Goal: Communication & Community: Answer question/provide support

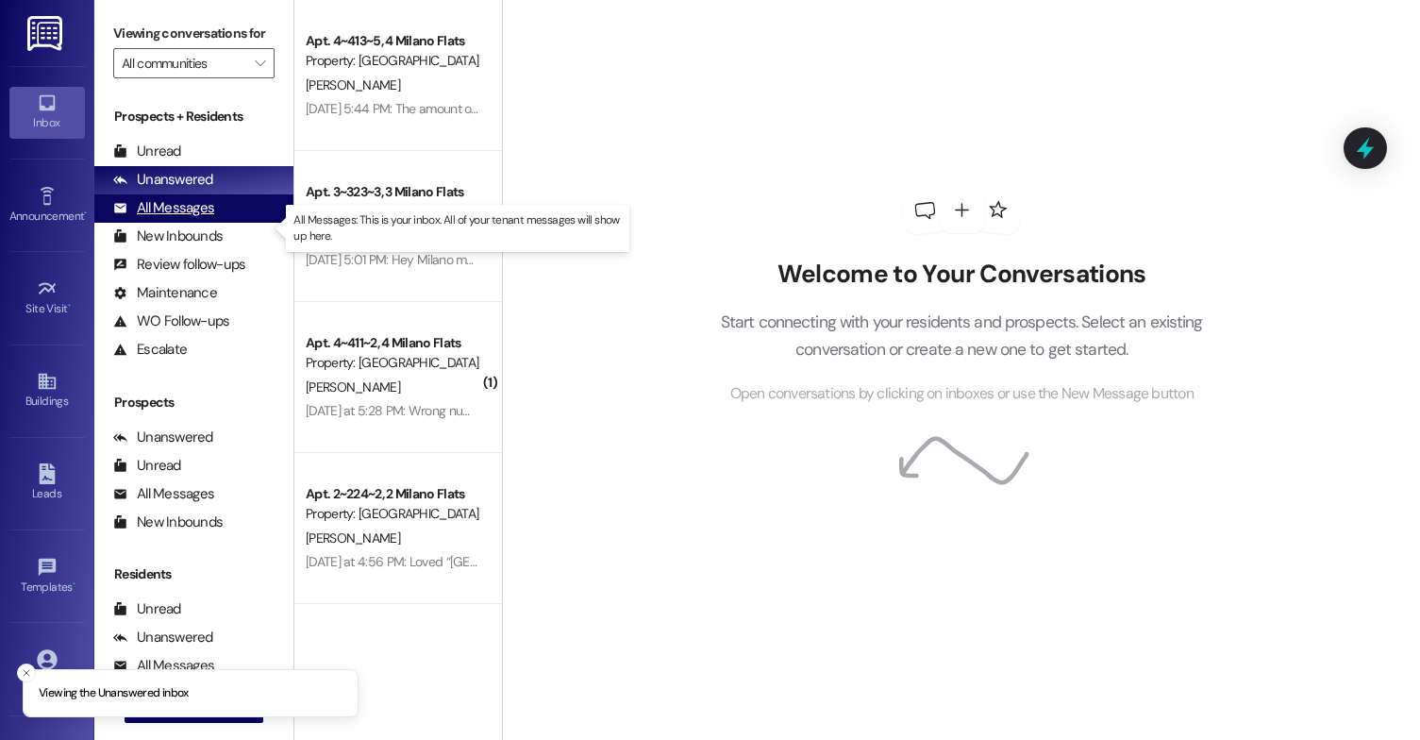
click at [212, 218] on div "All Messages" at bounding box center [163, 208] width 101 height 20
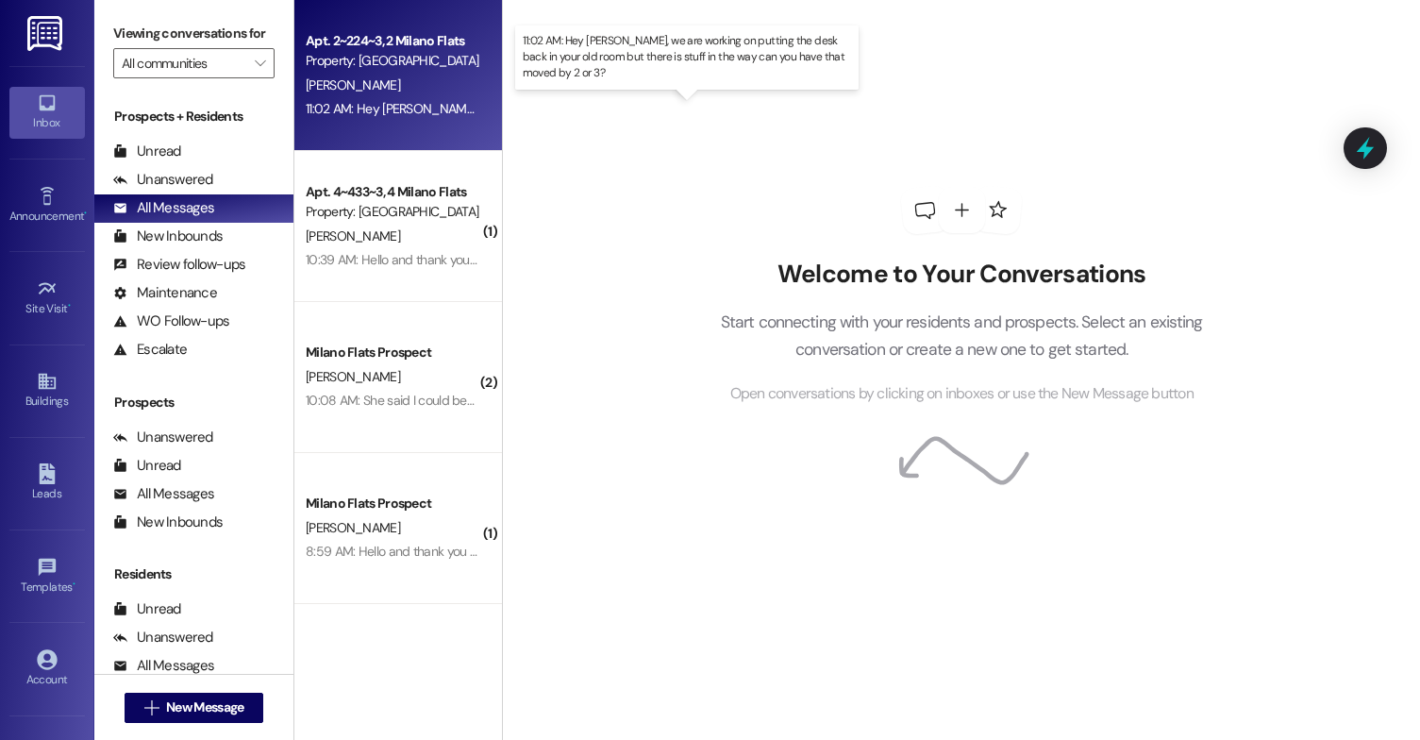
click at [410, 110] on div "11:02 AM: Hey [PERSON_NAME], we are working on putting the desk back in your ol…" at bounding box center [727, 108] width 843 height 17
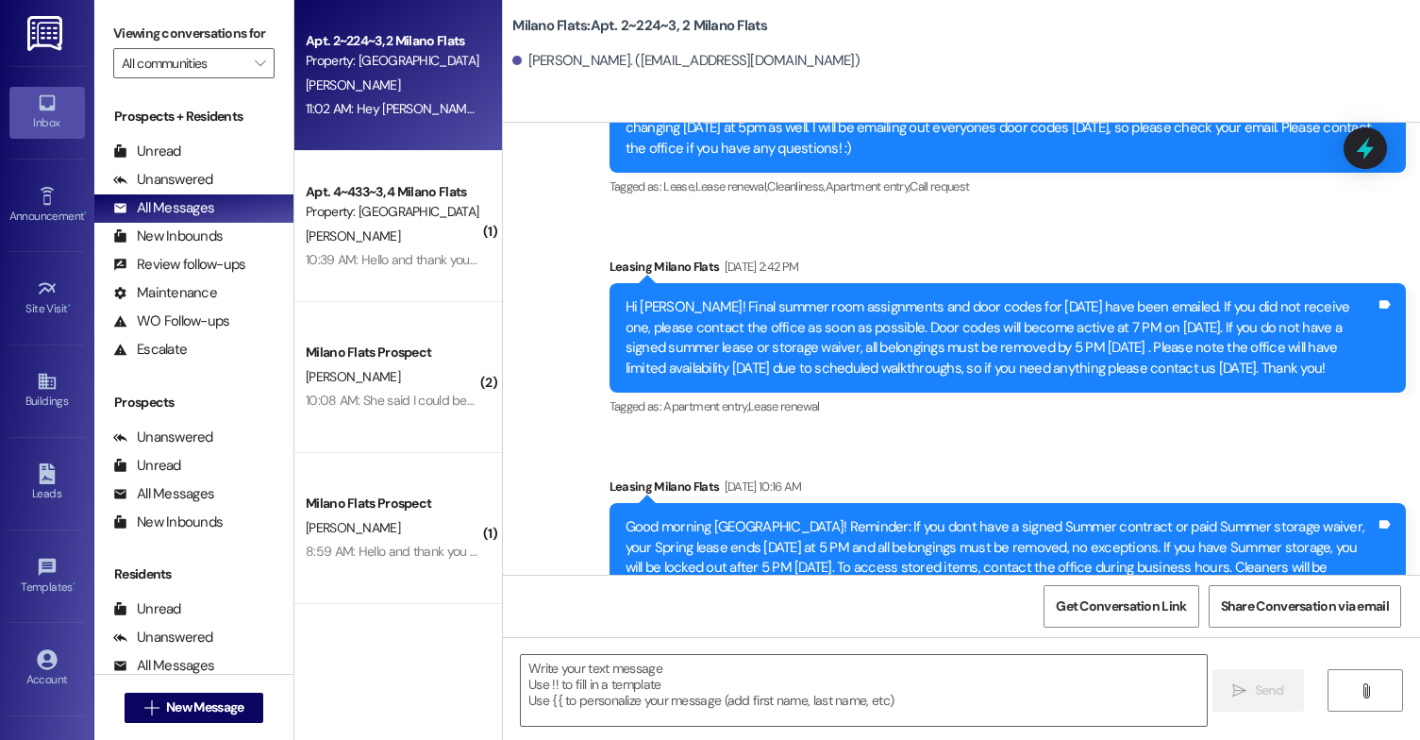
scroll to position [39945, 0]
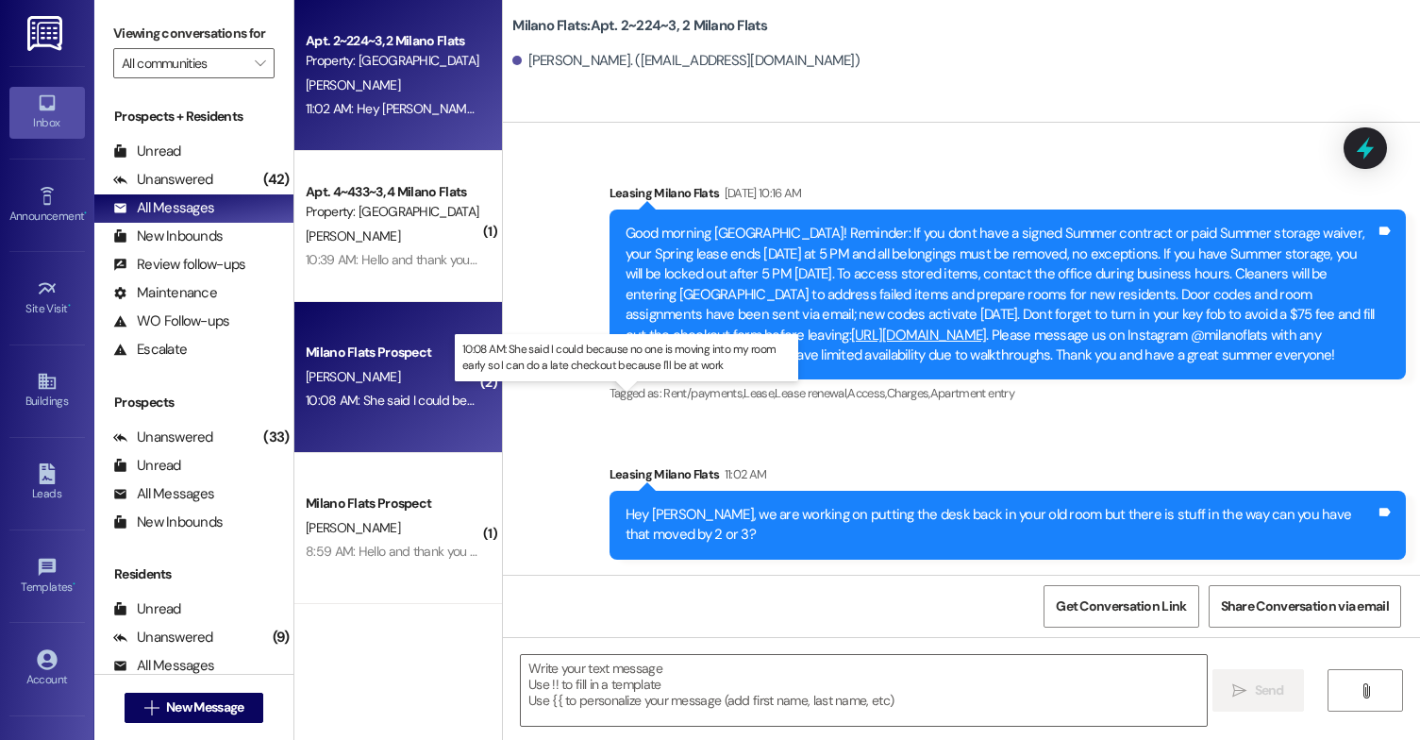
click at [440, 399] on div "10:08 AM: She said I could because no one is moving into my room early so I can…" at bounding box center [640, 400] width 668 height 17
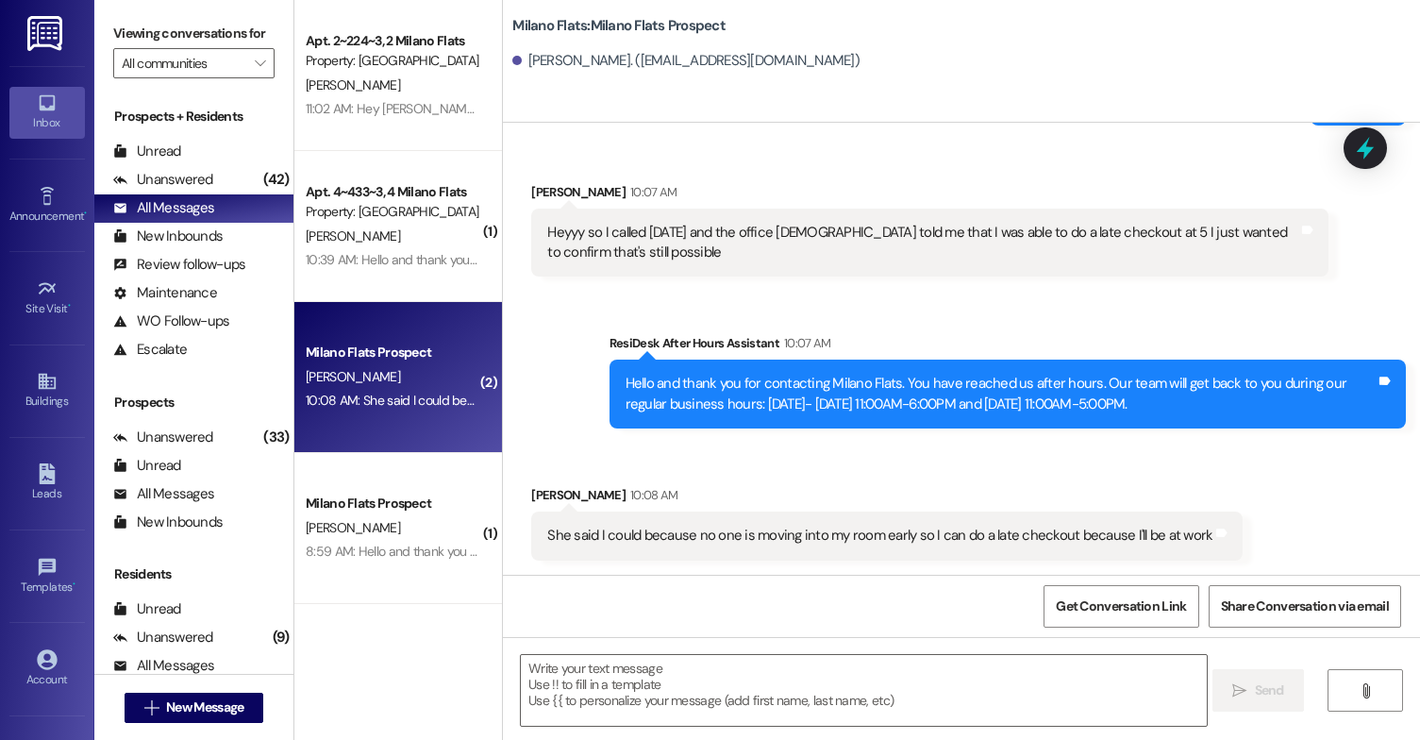
scroll to position [2913, 0]
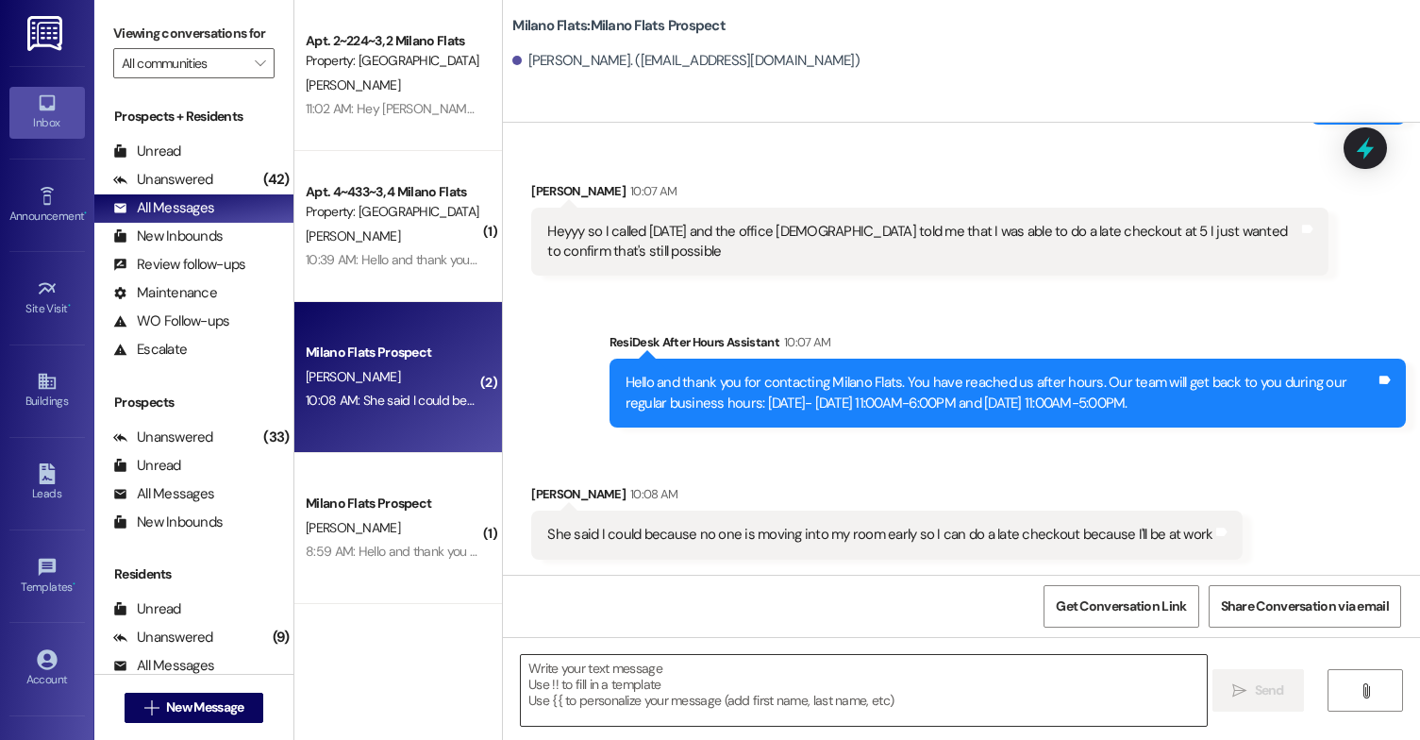
click at [631, 696] on textarea at bounding box center [864, 690] width 686 height 71
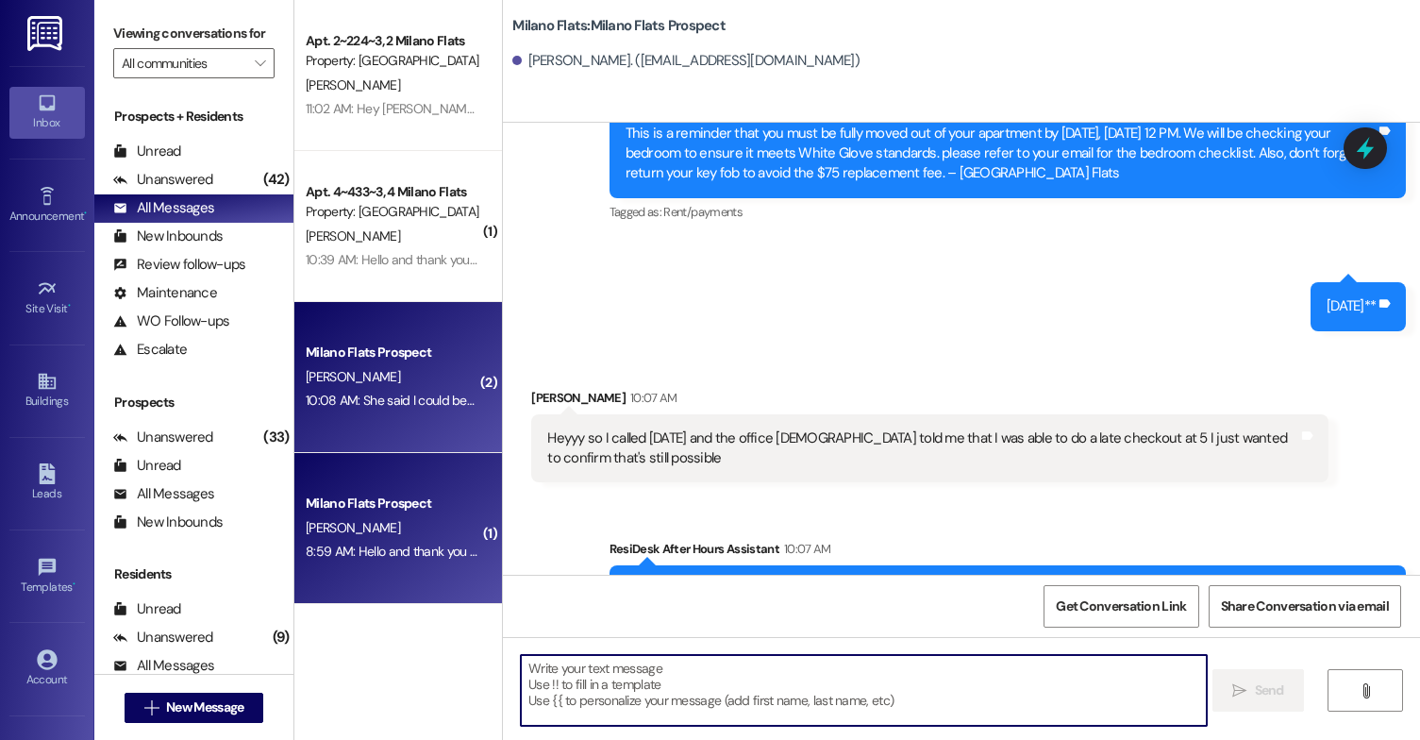
scroll to position [2725, 0]
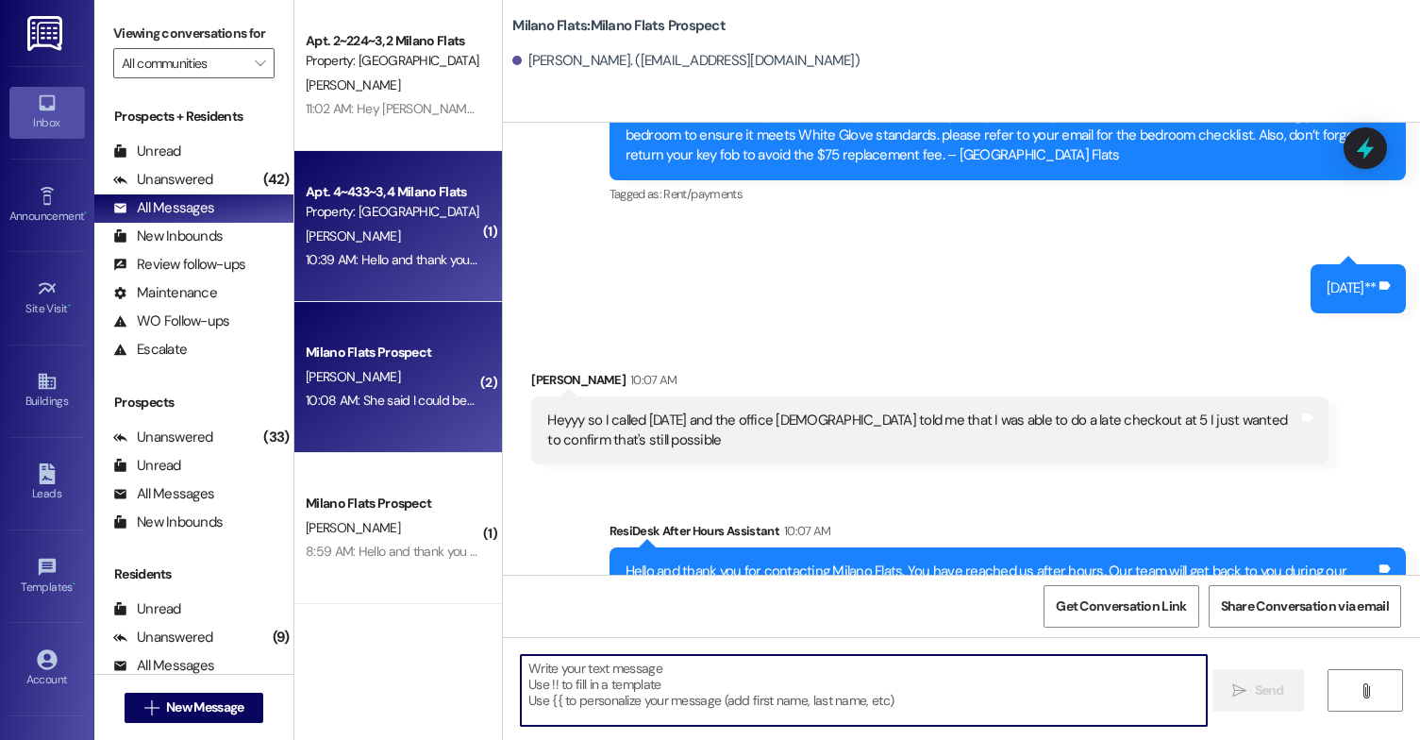
click at [372, 261] on div "10:39 AM: Hello and thank you for contacting Milano Flats. You have reached us …" at bounding box center [901, 259] width 1191 height 17
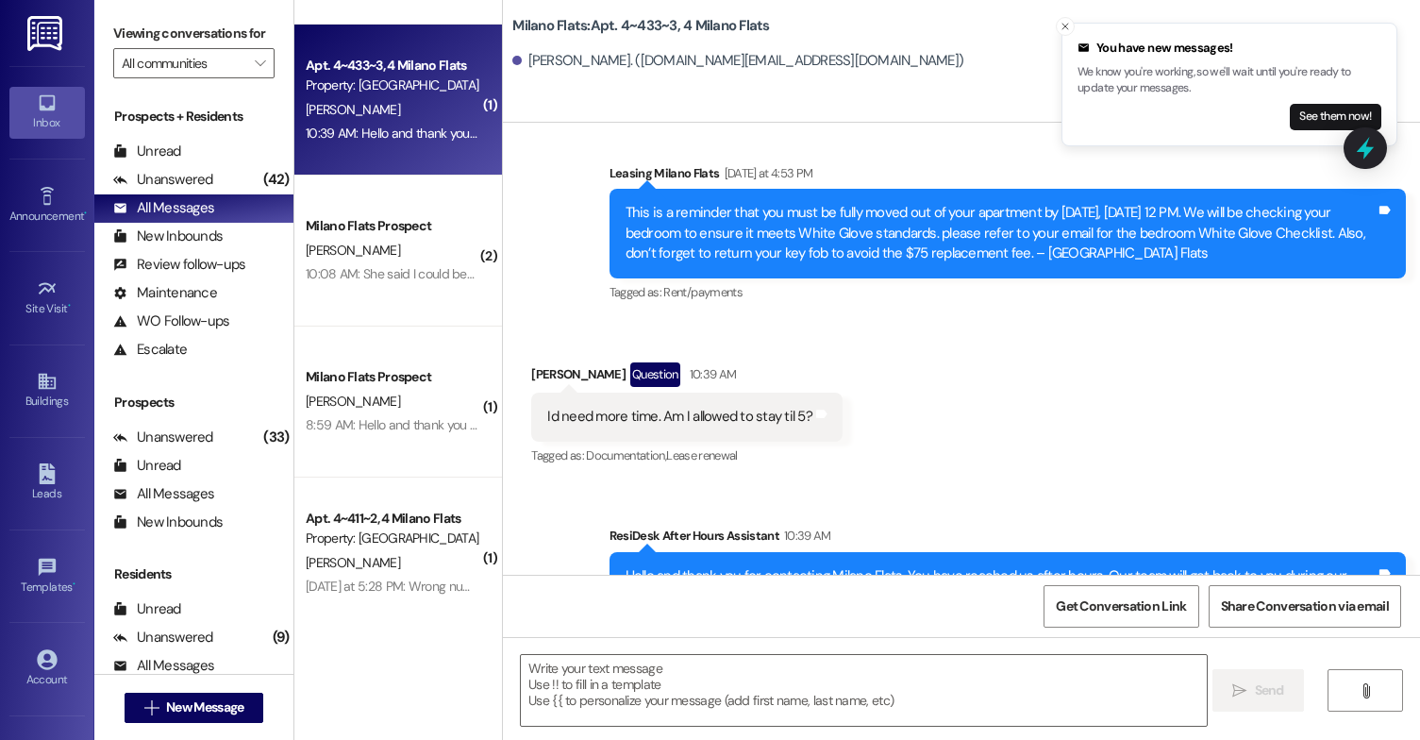
scroll to position [283, 0]
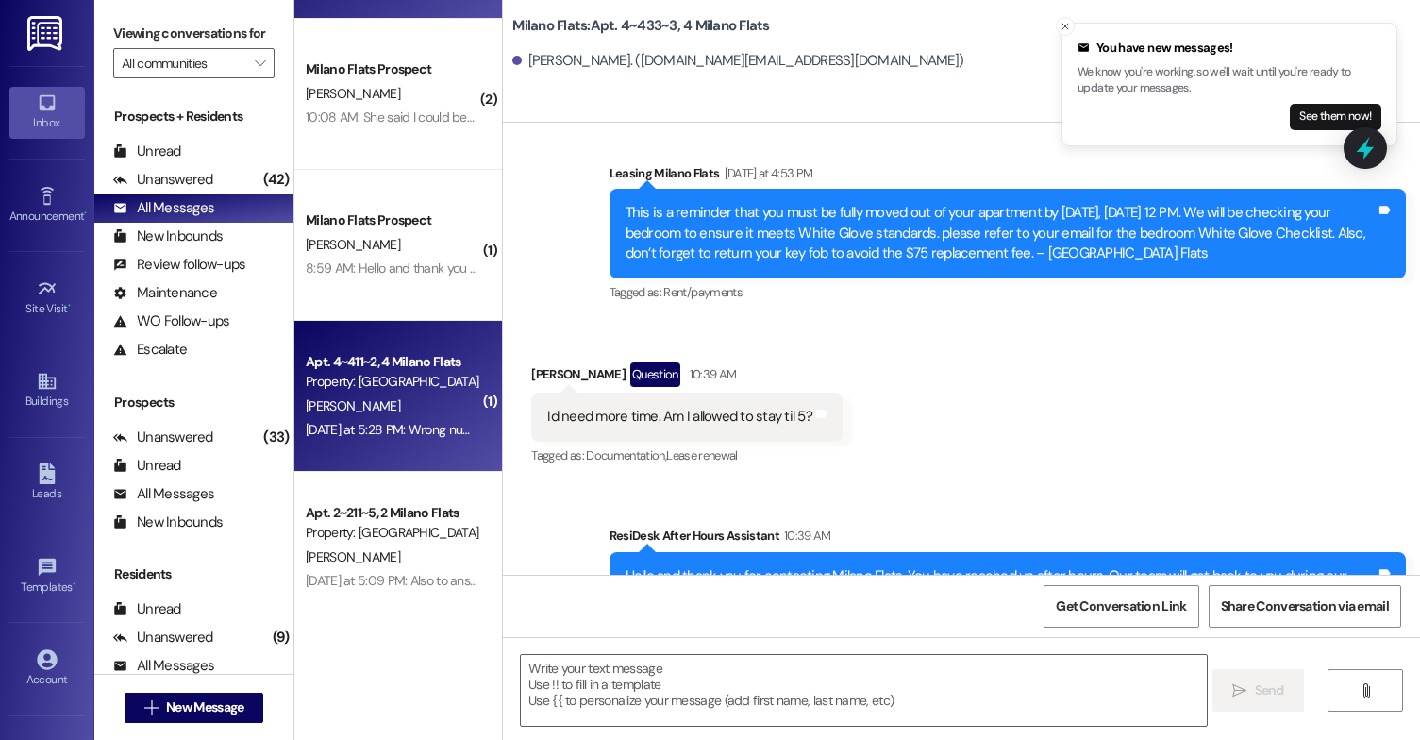
click at [434, 411] on div "[PERSON_NAME]" at bounding box center [393, 406] width 178 height 24
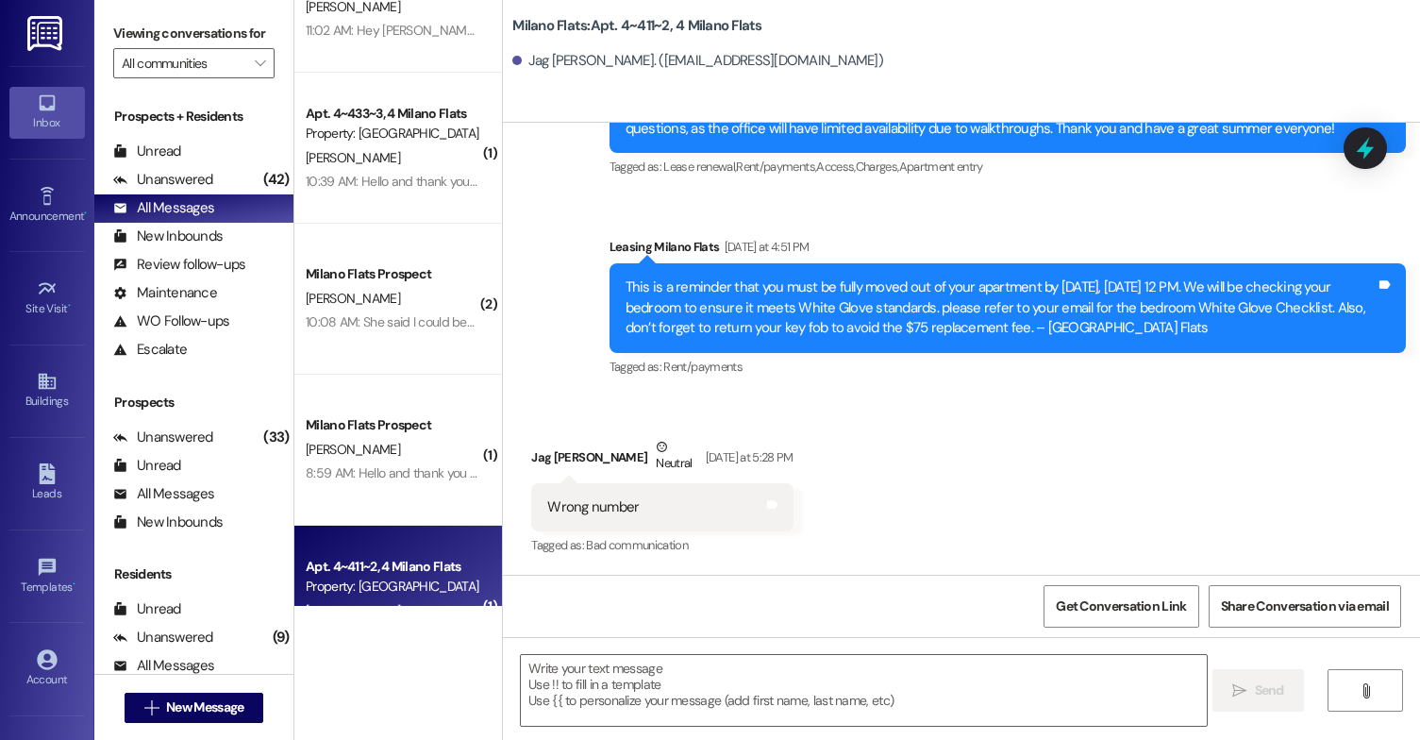
scroll to position [0, 0]
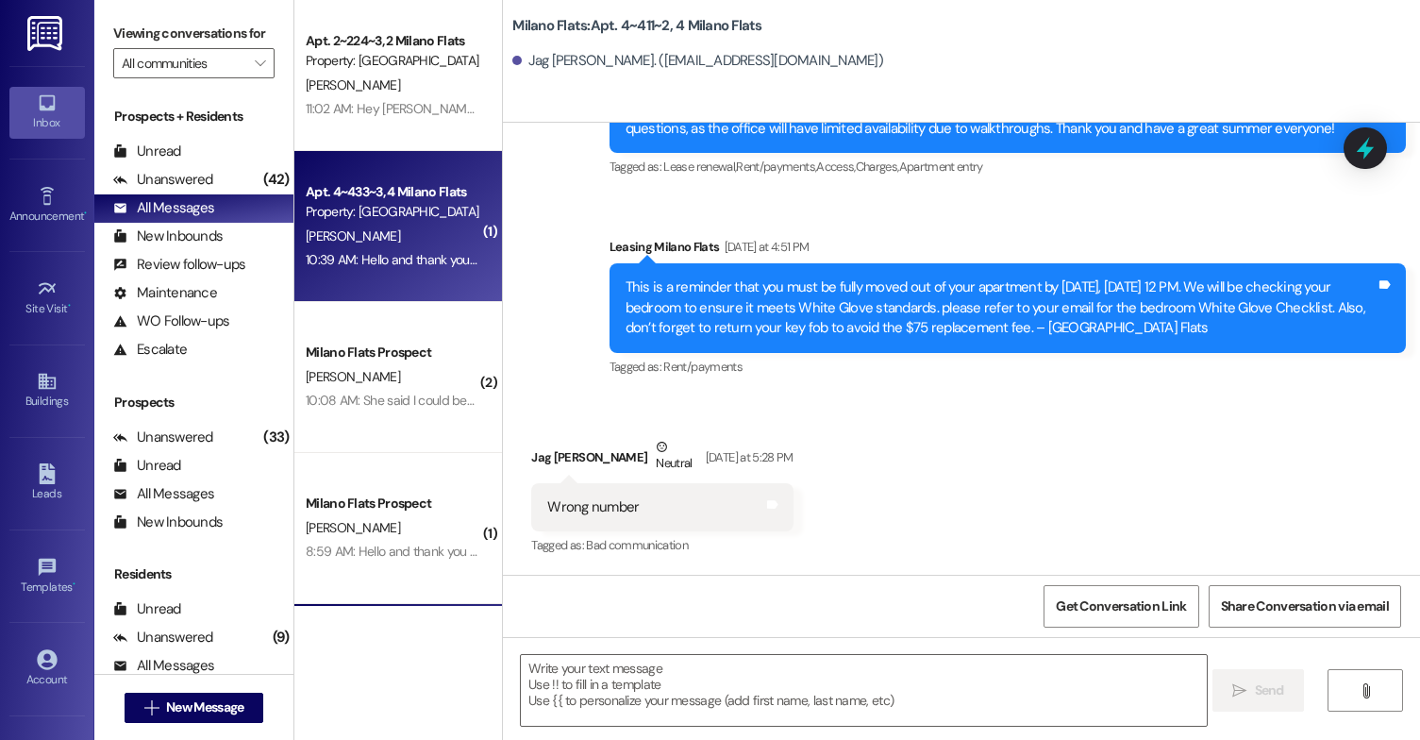
click at [423, 262] on div "10:39 AM: Hello and thank you for contacting Milano Flats. You have reached us …" at bounding box center [901, 259] width 1191 height 17
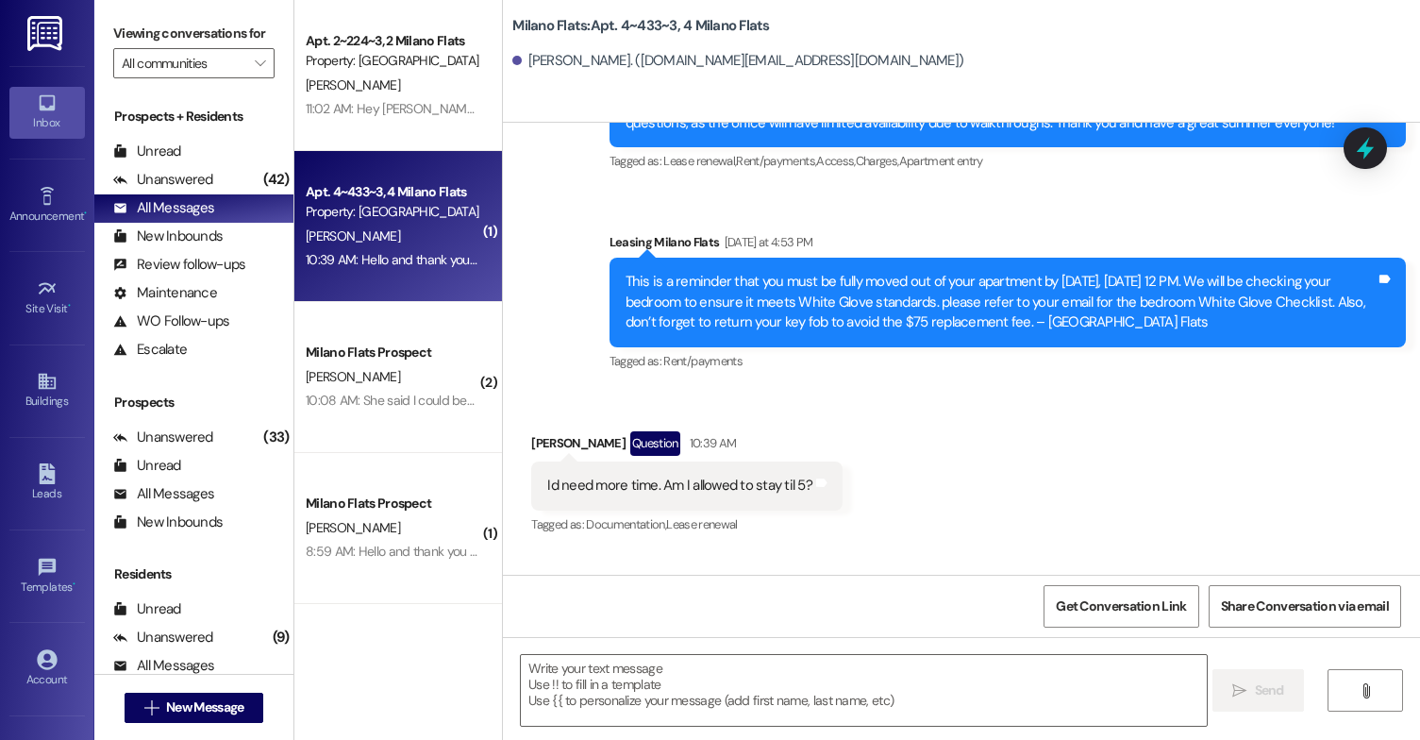
scroll to position [51343, 0]
